Goal: Navigation & Orientation: Understand site structure

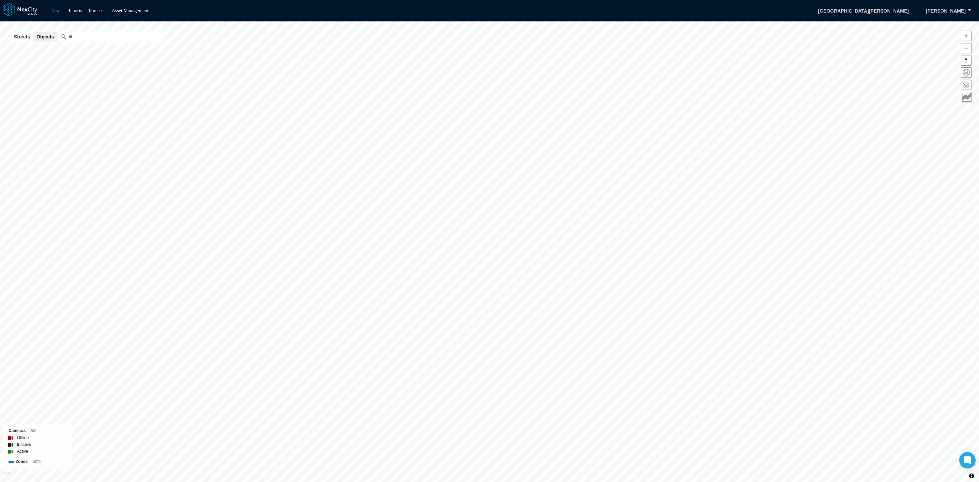
click at [969, 82] on span at bounding box center [967, 85] width 10 height 10
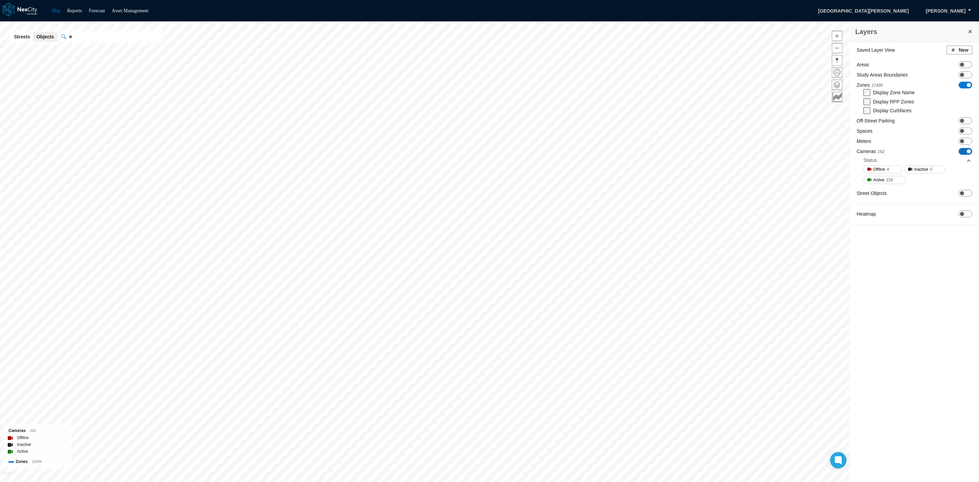
click at [963, 152] on span "ON OFF" at bounding box center [966, 151] width 14 height 7
click at [972, 30] on button at bounding box center [970, 32] width 7 height 10
